Goal: Task Accomplishment & Management: Complete application form

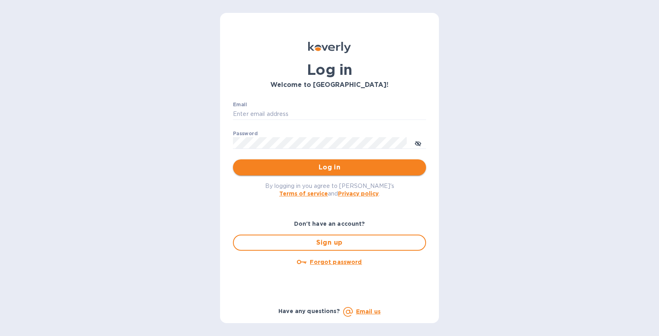
type input "miles@swisslink.com"
click at [296, 168] on span "Log in" at bounding box center [329, 167] width 180 height 10
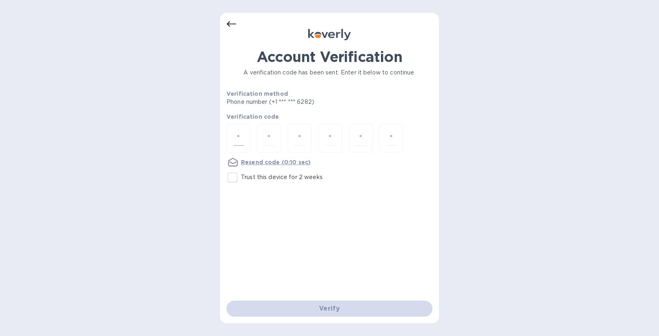
click at [244, 135] on div at bounding box center [238, 138] width 24 height 29
type input "9"
type input "4"
type input "2"
type input "1"
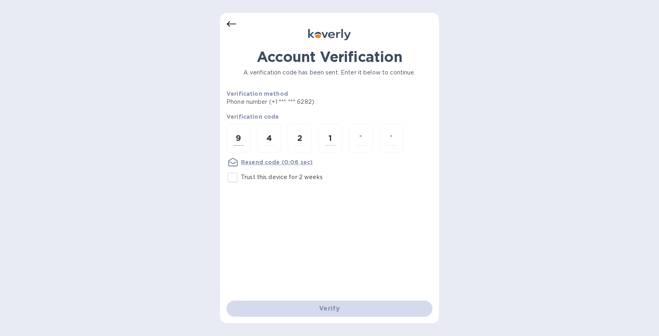
type input "5"
type input "2"
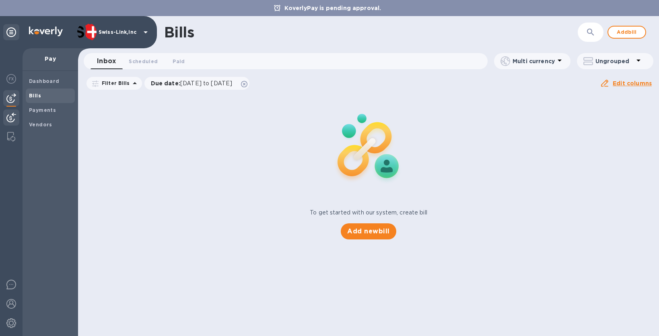
click at [12, 110] on div at bounding box center [11, 118] width 16 height 18
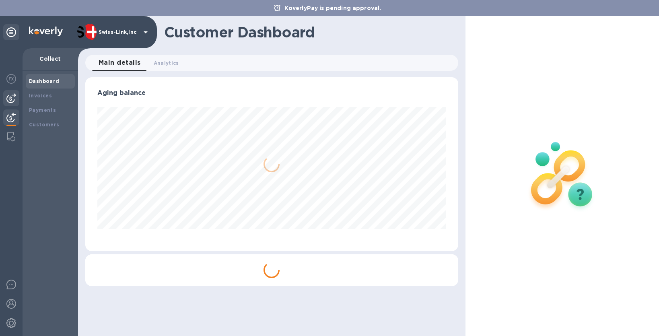
scroll to position [174, 372]
click at [16, 96] on div at bounding box center [11, 98] width 16 height 16
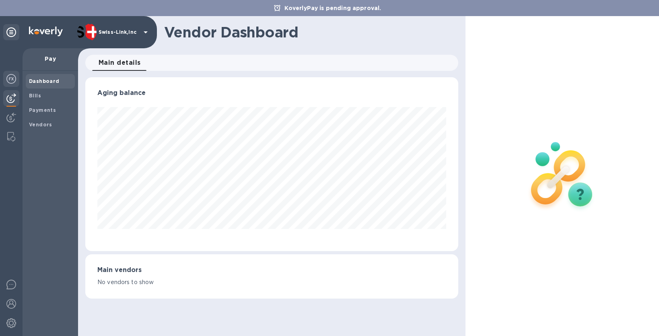
scroll to position [174, 372]
click at [13, 78] on img at bounding box center [11, 79] width 10 height 10
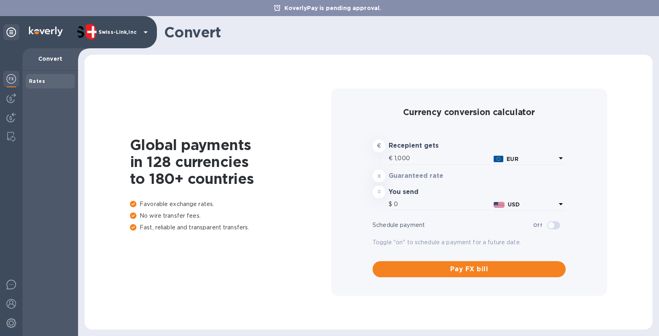
type input "1,182.24"
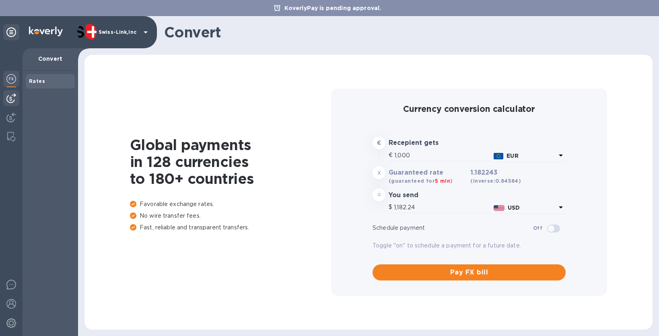
click at [14, 96] on img at bounding box center [11, 98] width 10 height 10
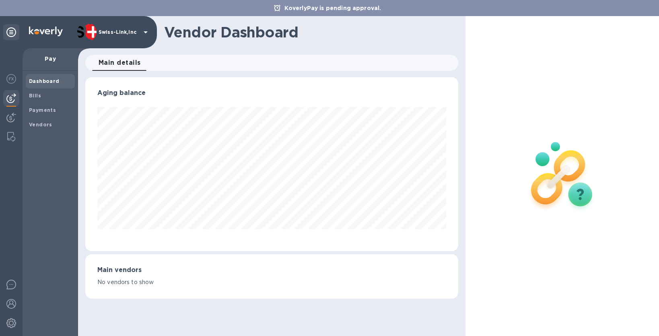
scroll to position [174, 372]
click at [37, 95] on b "Bills" at bounding box center [35, 95] width 12 height 6
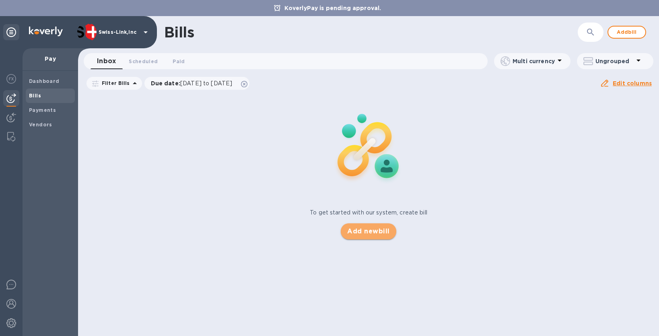
click at [374, 232] on span "Add new bill" at bounding box center [368, 231] width 42 height 10
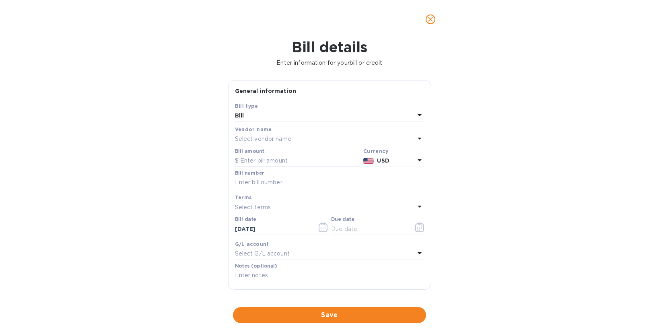
click at [275, 117] on div "Bill" at bounding box center [325, 115] width 180 height 11
click at [261, 134] on p "Bill" at bounding box center [326, 134] width 170 height 8
click at [271, 140] on p "Select vendor name" at bounding box center [263, 139] width 56 height 8
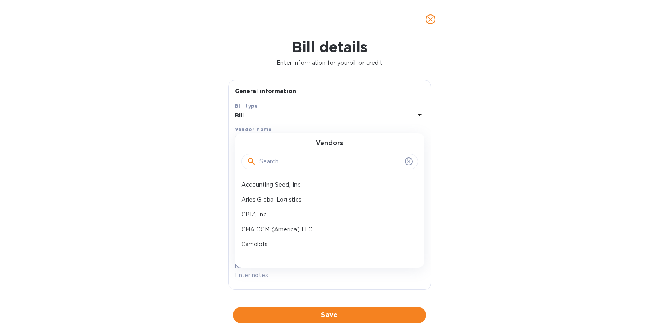
click at [269, 158] on input "text" at bounding box center [330, 162] width 142 height 12
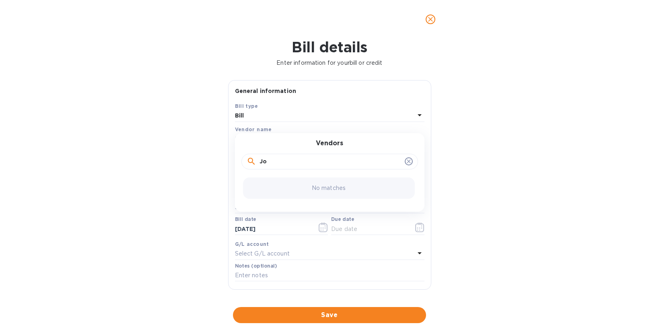
type input "J"
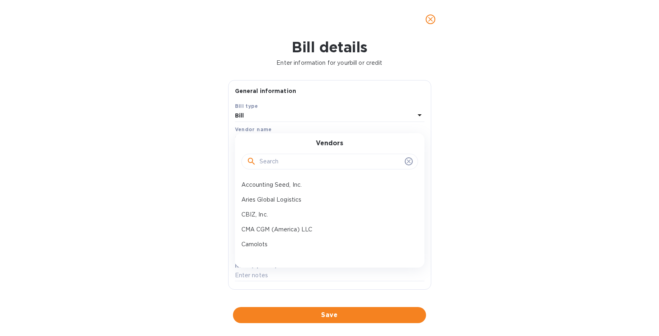
click at [291, 159] on input "text" at bounding box center [330, 162] width 142 height 12
type input "N"
type input "NATPAY"
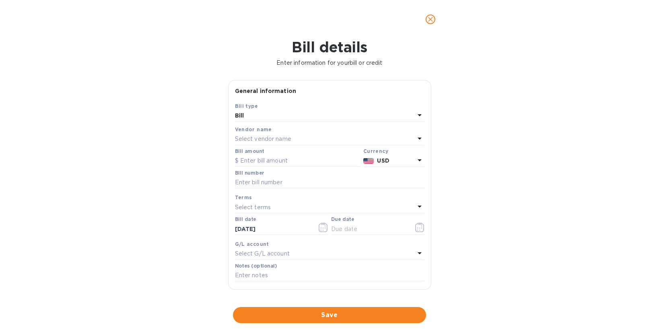
click at [184, 186] on div "Bill details Enter information for your bill or credit General information Save…" at bounding box center [329, 187] width 659 height 297
click at [279, 140] on p "Select vendor name" at bounding box center [263, 139] width 56 height 8
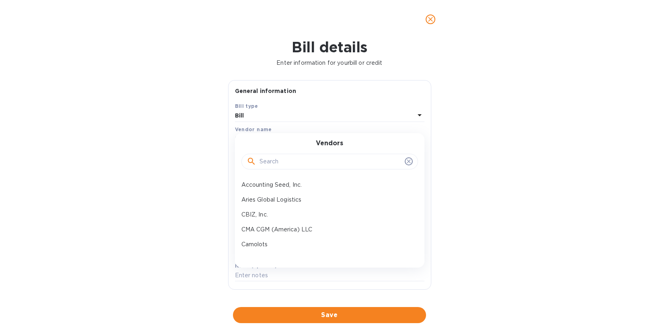
click at [286, 162] on input "text" at bounding box center [330, 162] width 142 height 12
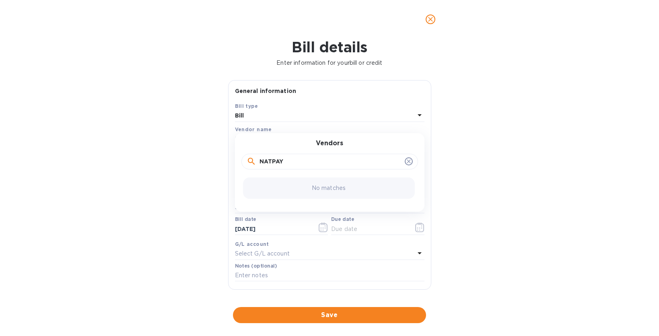
type input "NATPAY"
click at [406, 162] on icon at bounding box center [408, 162] width 4 height 4
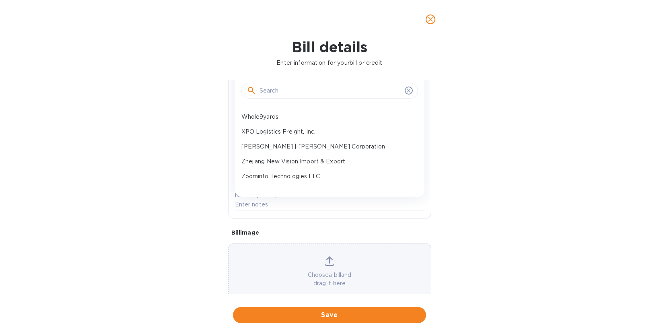
scroll to position [80, 0]
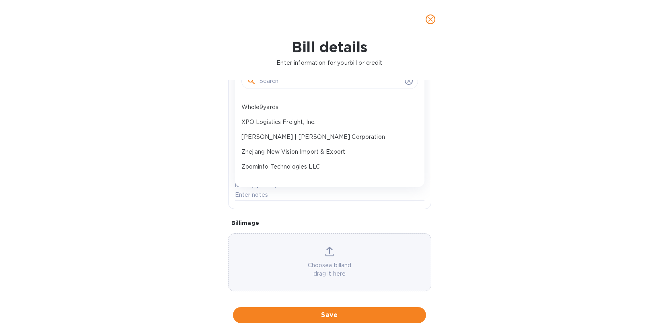
click at [489, 206] on div "Bill details Enter information for your bill or credit General information Save…" at bounding box center [329, 187] width 659 height 297
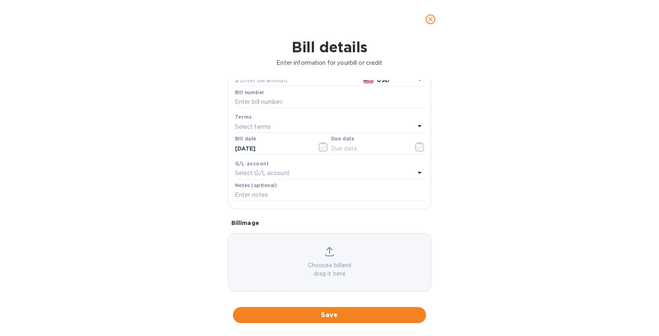
scroll to position [0, 0]
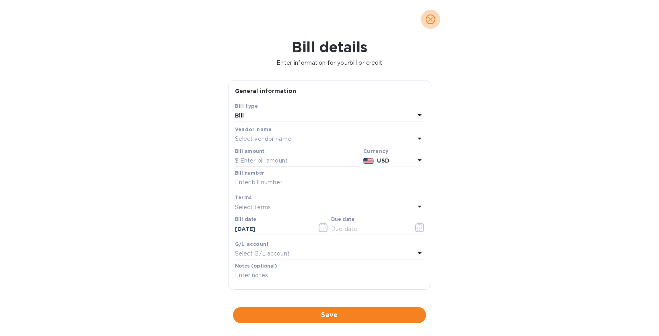
click at [431, 20] on icon "close" at bounding box center [430, 19] width 5 height 5
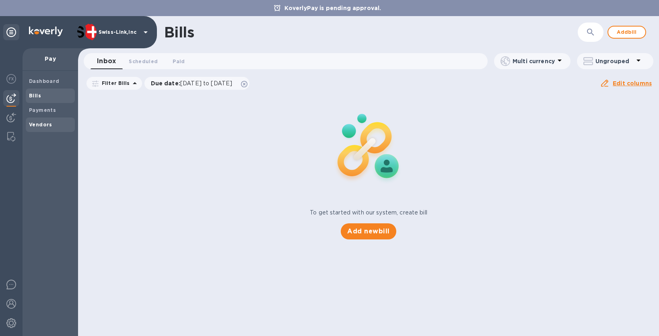
click at [34, 124] on b "Vendors" at bounding box center [40, 124] width 23 height 6
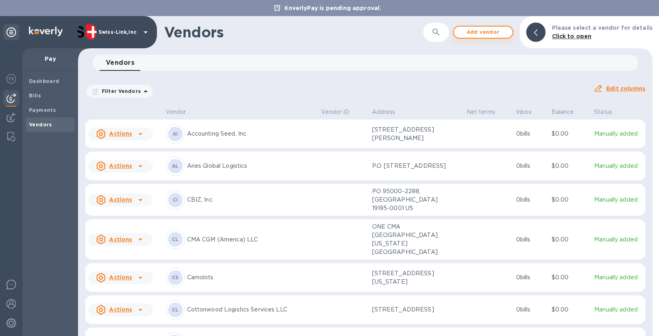
click at [501, 35] on span "Add vendor" at bounding box center [483, 32] width 46 height 10
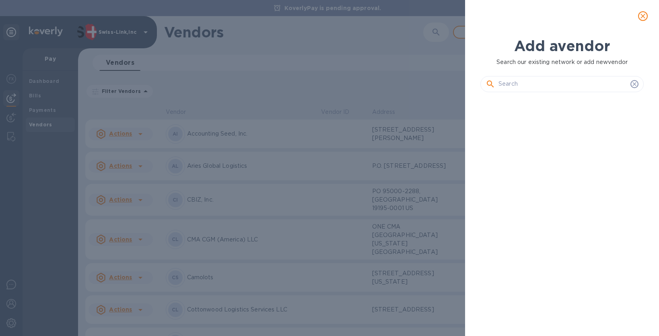
scroll to position [210, 166]
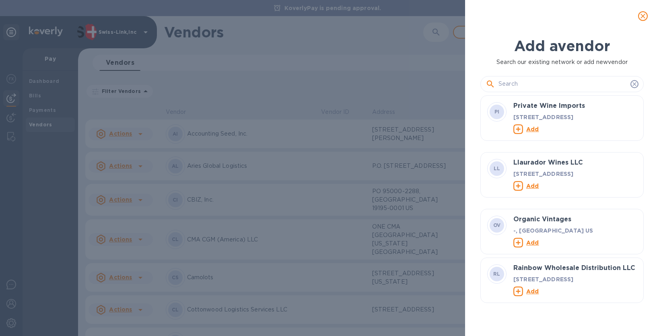
click at [531, 85] on input "text" at bounding box center [562, 84] width 129 height 12
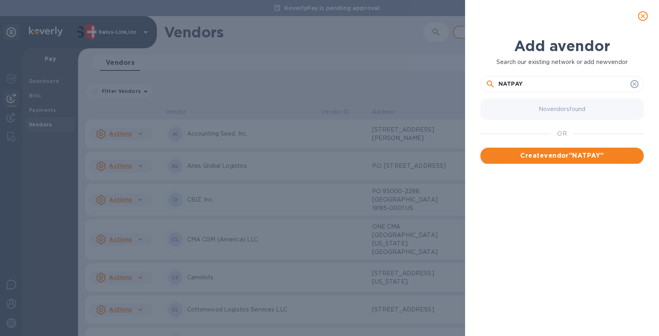
type input "NATPAY"
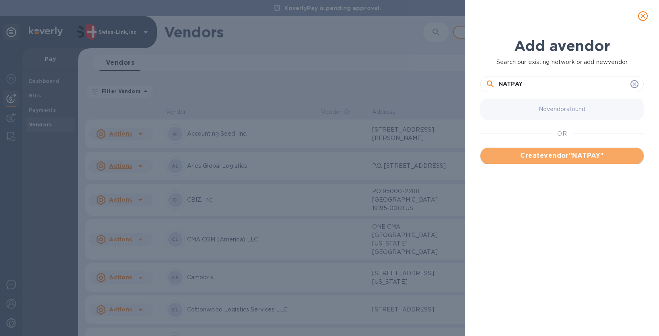
click at [562, 150] on button "Create vendor " NATPAY "" at bounding box center [561, 156] width 163 height 16
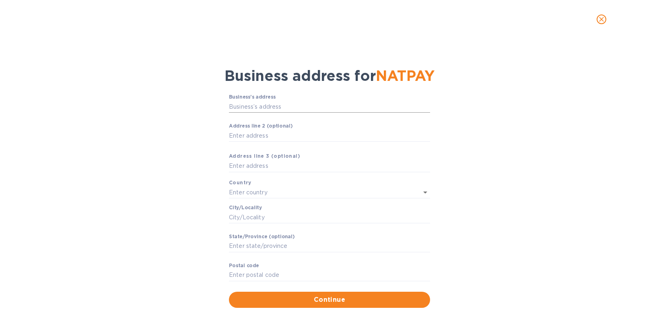
click at [257, 106] on input "Business’s аddress" at bounding box center [329, 107] width 201 height 12
paste input "First Premier Bank [STREET_ADDRESS]"
type input "First Premier Bank [STREET_ADDRESS]"
click at [250, 128] on label "Аddress line 2 (optional)" at bounding box center [261, 126] width 64 height 5
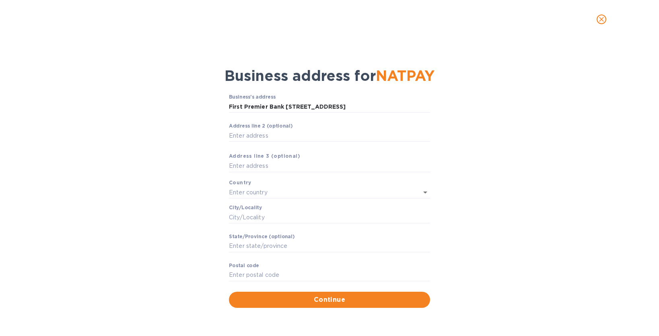
click at [250, 129] on input "Аddress line 2 (optional)" at bounding box center [329, 135] width 201 height 12
paste input "First Premier Bank [STREET_ADDRESS]"
type input "First Premier Bank [STREET_ADDRESS]"
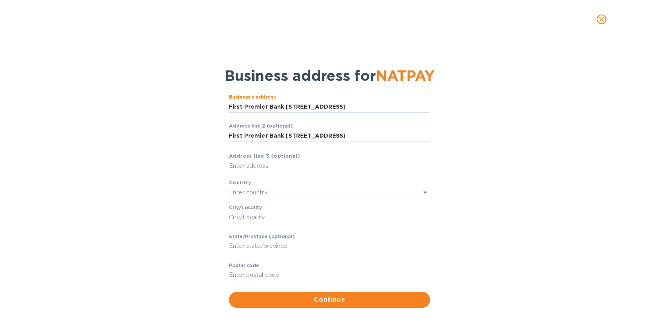
scroll to position [0, 0]
drag, startPoint x: 285, startPoint y: 107, endPoint x: 212, endPoint y: 105, distance: 73.2
click at [212, 105] on div "Business’s аddress First Premier Bank [STREET_ADDRESS] ​ Аddress line 2 (option…" at bounding box center [329, 200] width 638 height 223
type input "[STREET_ADDRESS]"
type input "[GEOGRAPHIC_DATA]"
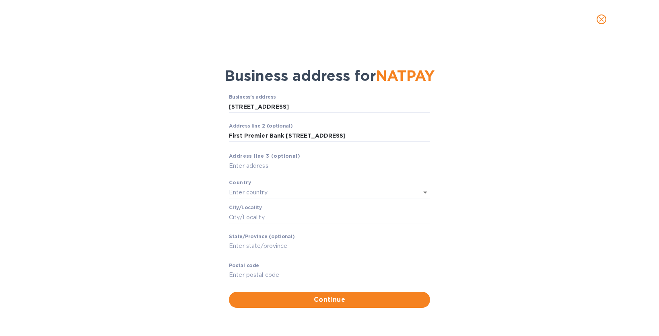
type input "[GEOGRAPHIC_DATA]"
type input "SD"
type input "57110"
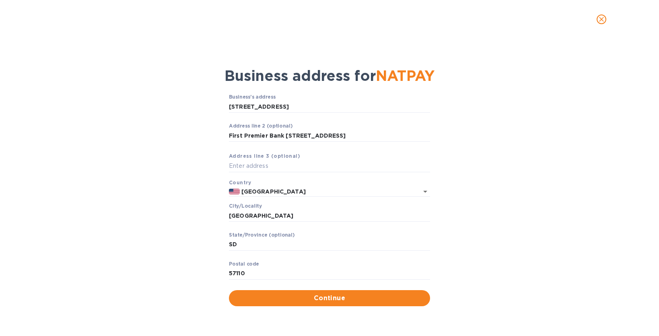
click at [323, 295] on span "Continue" at bounding box center [329, 298] width 188 height 10
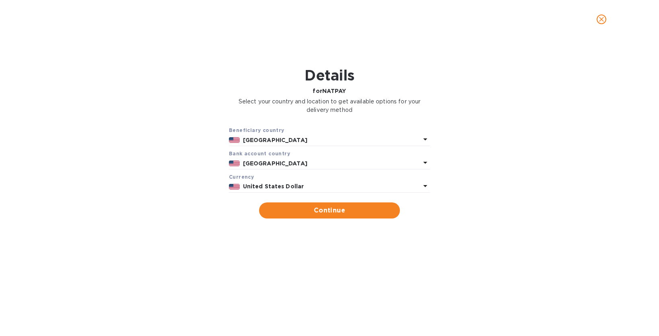
click at [310, 138] on p "[GEOGRAPHIC_DATA]" at bounding box center [331, 140] width 177 height 8
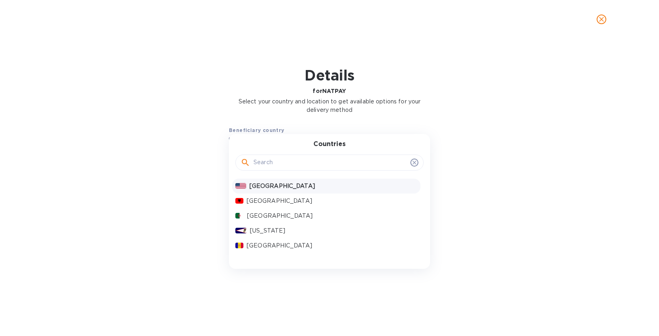
click at [276, 184] on p "[GEOGRAPHIC_DATA]" at bounding box center [333, 186] width 168 height 8
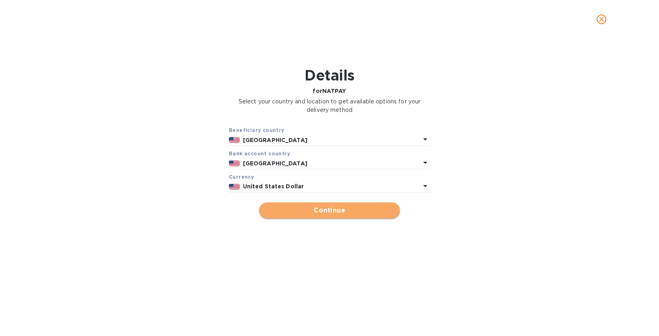
click at [307, 208] on span "Continue" at bounding box center [329, 210] width 128 height 10
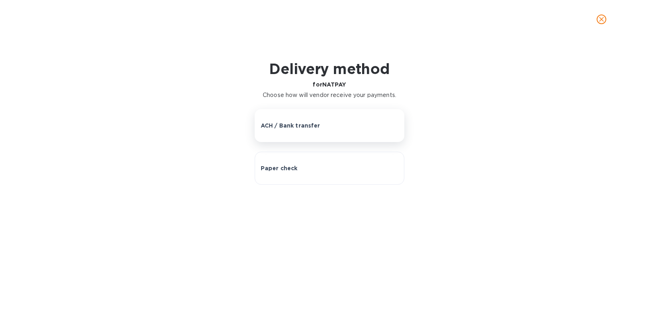
click at [336, 127] on div "ACH / Bank transfer" at bounding box center [330, 125] width 138 height 8
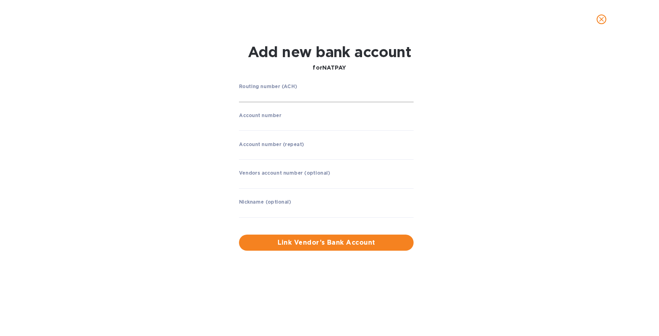
click at [295, 94] on input "string" at bounding box center [326, 96] width 174 height 12
click at [255, 94] on input "string" at bounding box center [326, 96] width 174 height 12
click at [189, 121] on div "Routing number (ACH) ​ Account number ​ Account number (repeat) ​ Vendors accou…" at bounding box center [329, 167] width 425 height 176
click at [263, 94] on input "string" at bounding box center [326, 96] width 174 height 12
click at [258, 98] on input "string" at bounding box center [326, 96] width 174 height 12
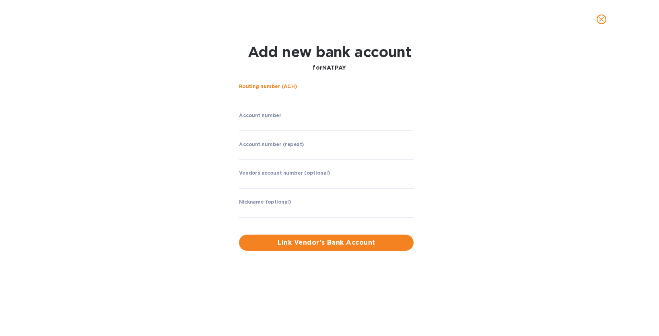
click at [311, 94] on input "string" at bounding box center [326, 96] width 174 height 12
paste input "091408598"
type input "091408598"
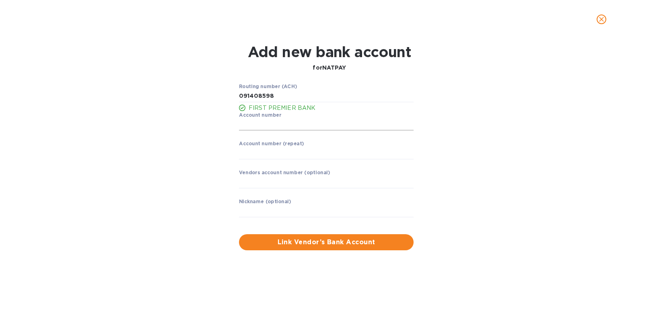
click at [268, 125] on input "string" at bounding box center [326, 125] width 174 height 12
paste input "1070069"
type input "1070069"
click at [266, 156] on input "string" at bounding box center [326, 153] width 174 height 12
paste input "1070069"
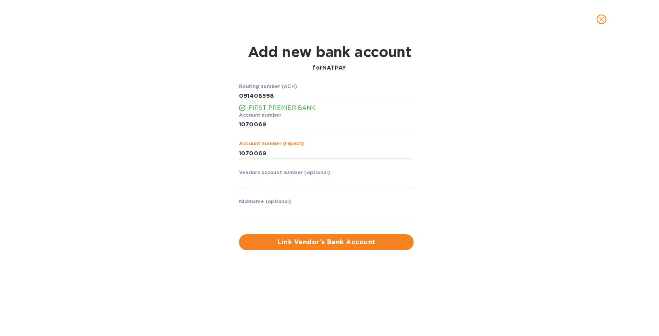
type input "1070069"
click at [251, 181] on input "text" at bounding box center [326, 182] width 174 height 12
click at [266, 180] on input "text" at bounding box center [326, 182] width 174 height 12
paste input "13368586"
type input "13368586"
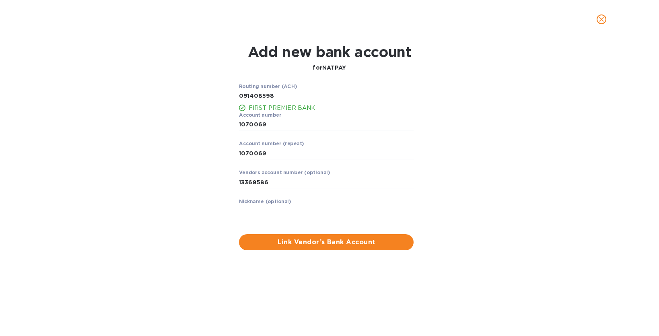
click at [300, 208] on input "text" at bounding box center [326, 211] width 174 height 12
click at [312, 208] on input "text" at bounding box center [326, 211] width 174 height 12
drag, startPoint x: 312, startPoint y: 207, endPoint x: 266, endPoint y: 207, distance: 46.2
paste input "National Payment Corporation"
type input "National Payment Corporation"
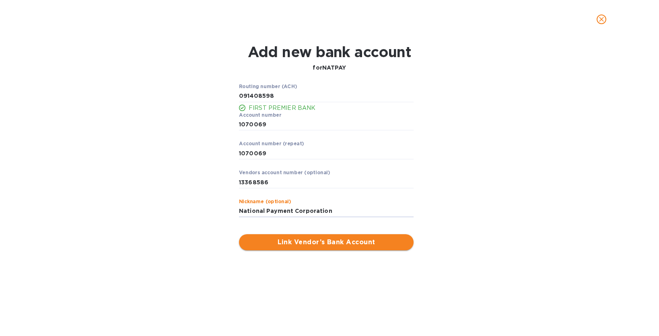
click at [325, 246] on span "Link Vendor’s Bank Account" at bounding box center [326, 242] width 162 height 10
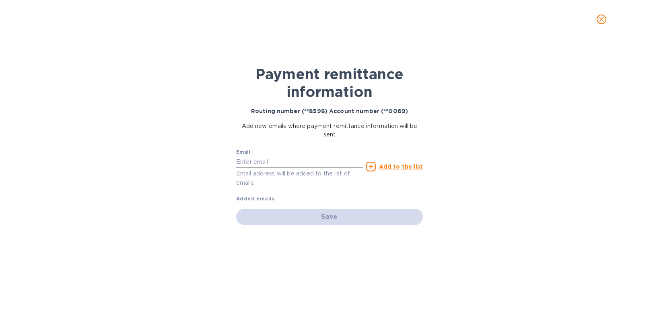
click at [254, 162] on input "text" at bounding box center [299, 162] width 127 height 12
